Goal: Task Accomplishment & Management: Use online tool/utility

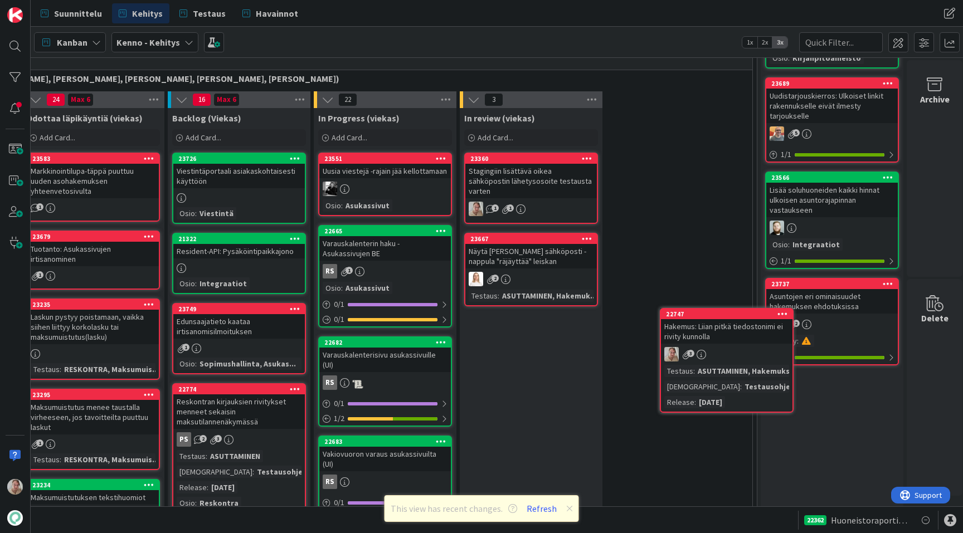
scroll to position [280, 198]
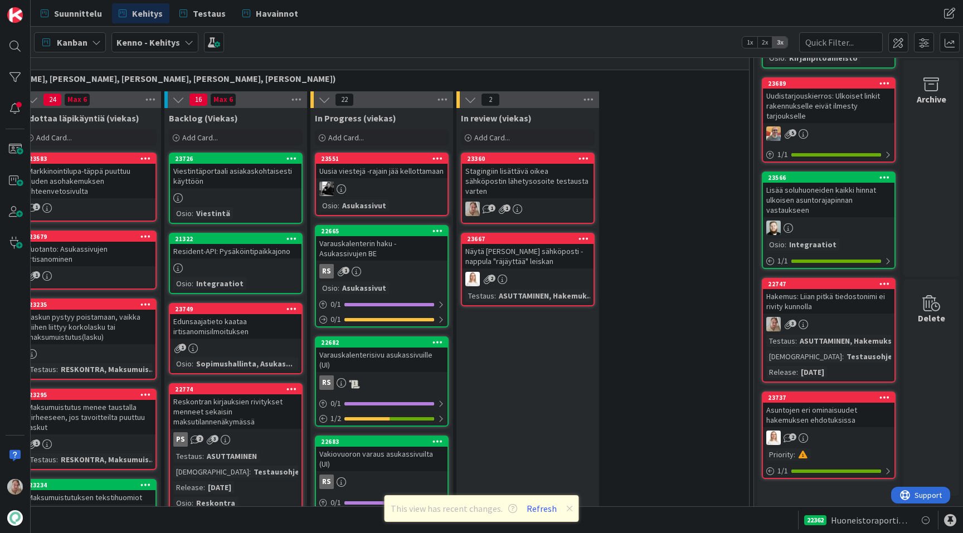
click at [883, 284] on icon at bounding box center [884, 284] width 11 height 8
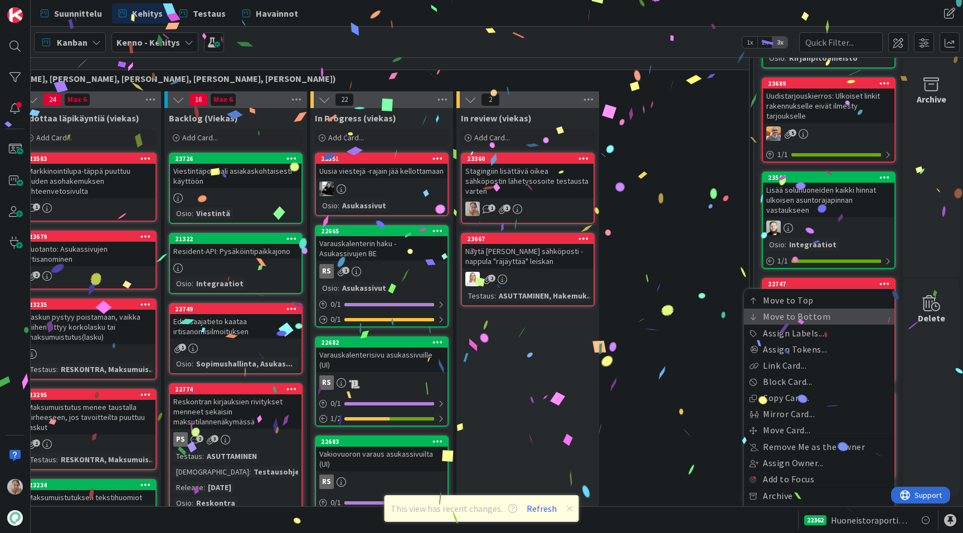
click at [837, 314] on link "Move to Bottom" at bounding box center [819, 317] width 150 height 16
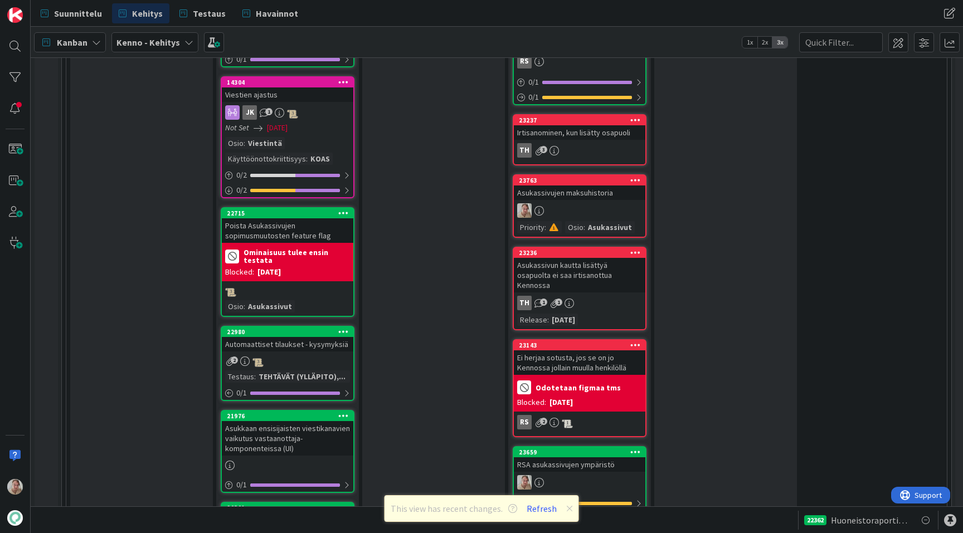
scroll to position [1974, 0]
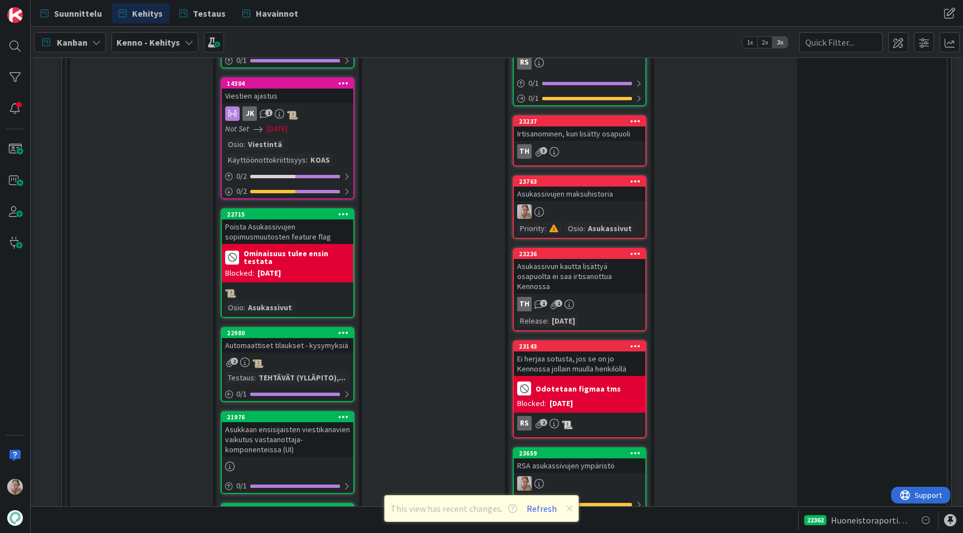
click at [551, 187] on div "Asukassivujen maksuhistoria" at bounding box center [580, 194] width 132 height 14
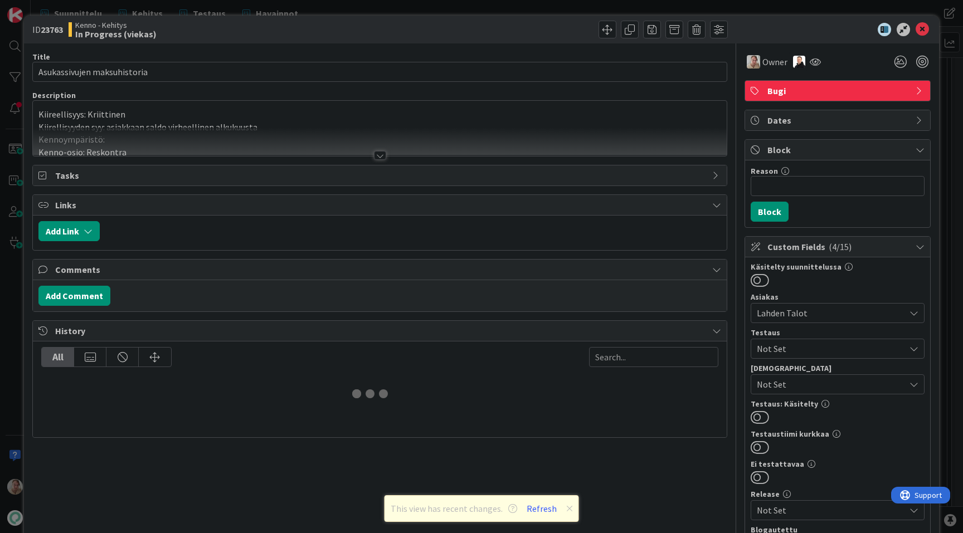
type input "Asukassivujen maksuhistoria"
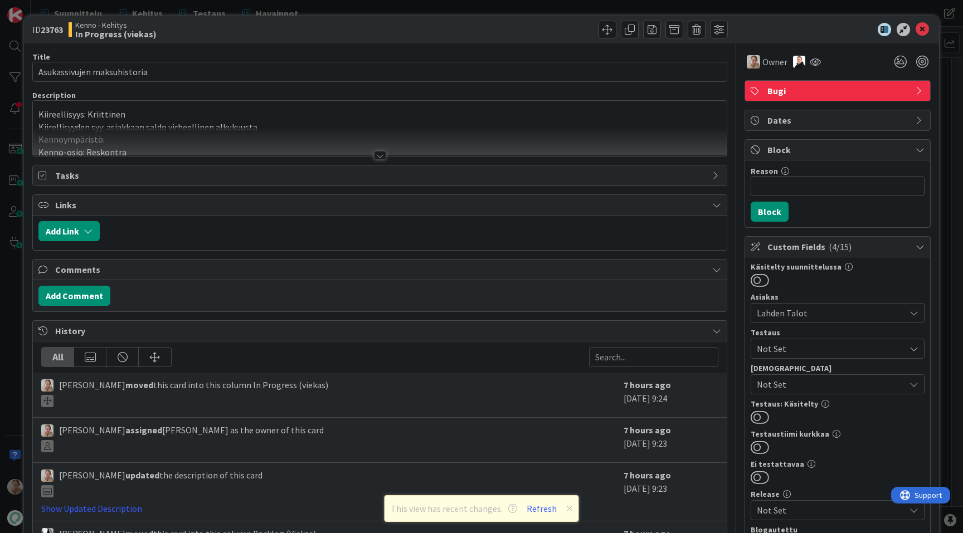
click at [451, 131] on div at bounding box center [380, 142] width 694 height 28
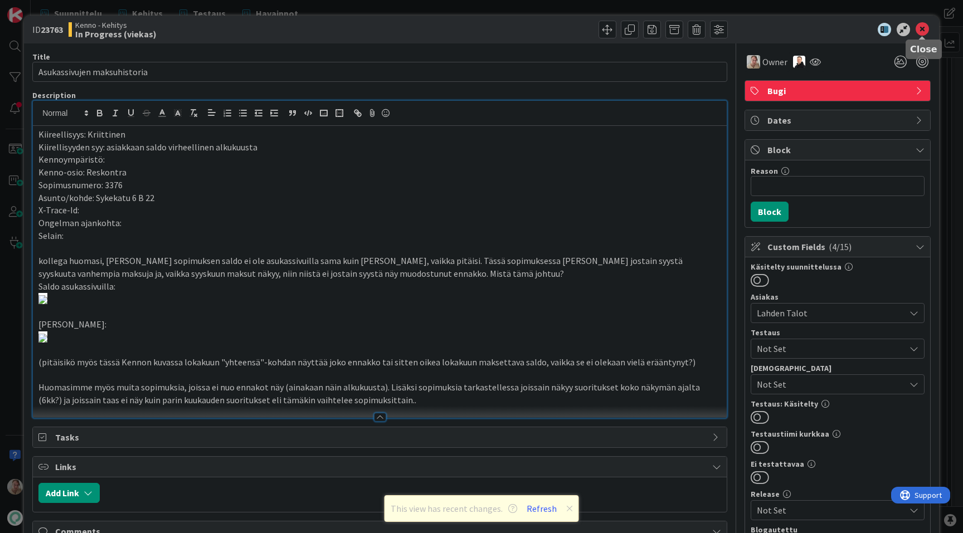
click at [921, 30] on icon at bounding box center [922, 29] width 13 height 13
